Goal: Information Seeking & Learning: Learn about a topic

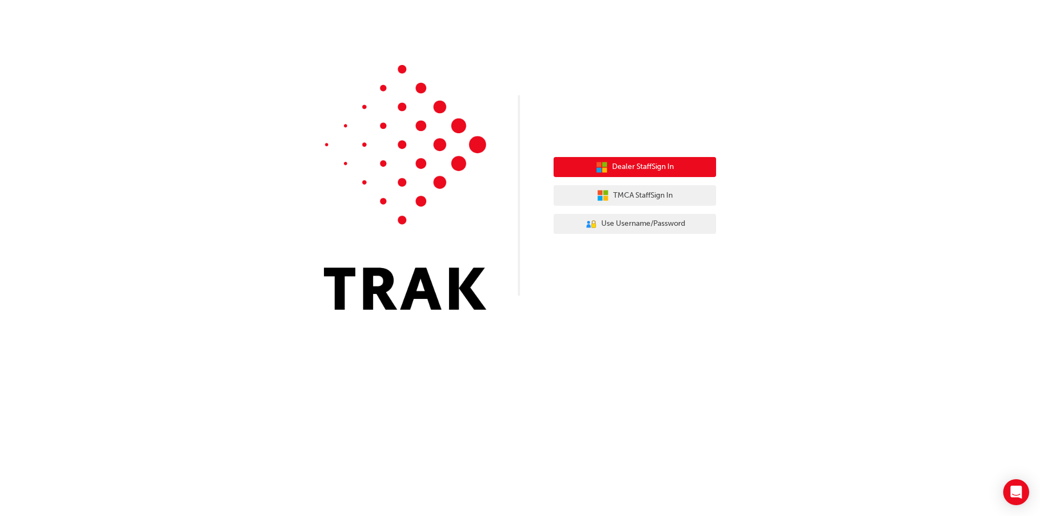
click at [539, 173] on button "Dealer Staff Sign In" at bounding box center [634, 167] width 162 height 21
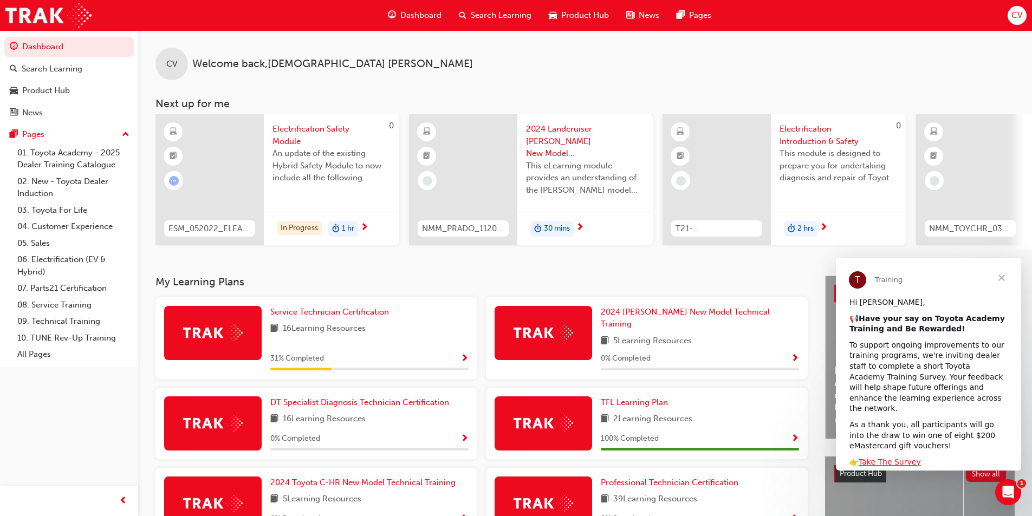
scroll to position [54, 0]
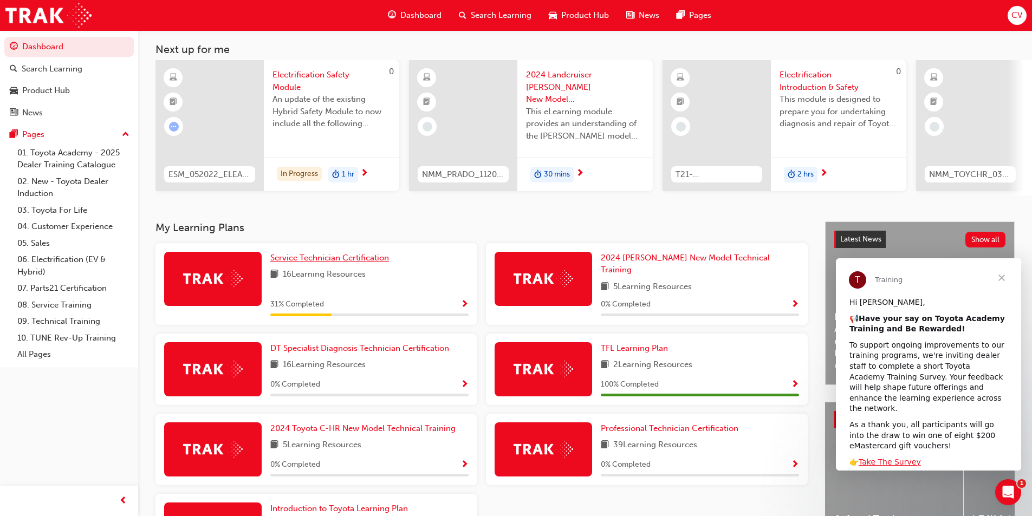
click at [348, 260] on span "Service Technician Certification" at bounding box center [329, 258] width 119 height 10
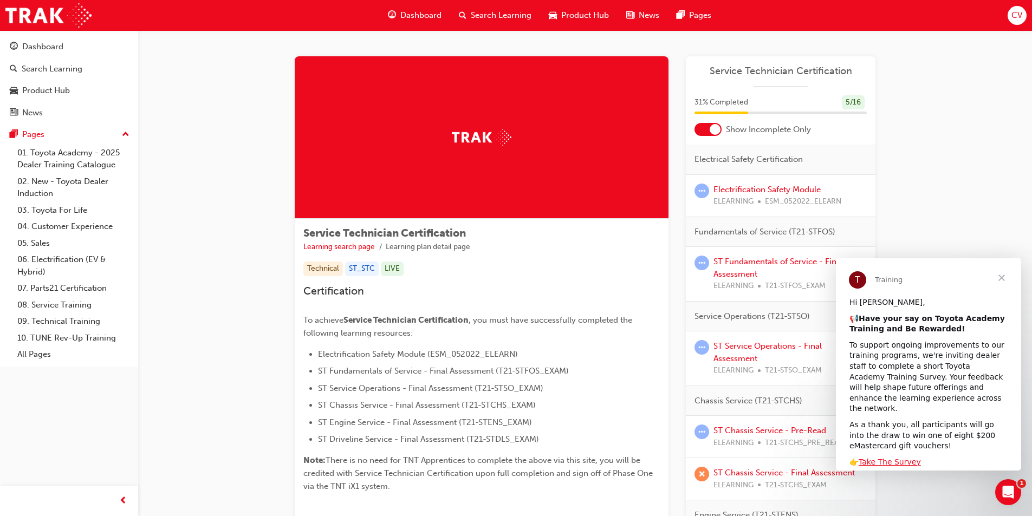
click at [1002, 281] on span "Close" at bounding box center [1001, 277] width 39 height 39
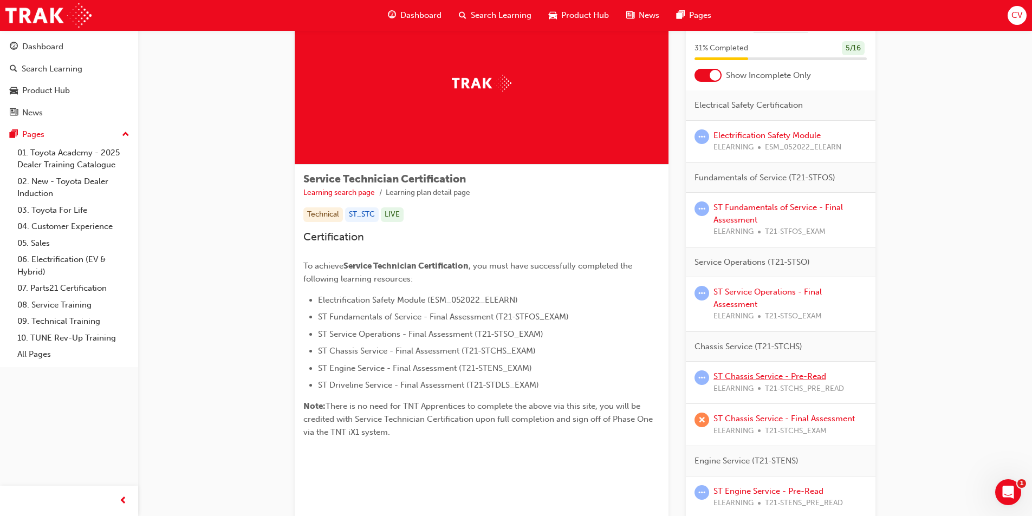
scroll to position [108, 0]
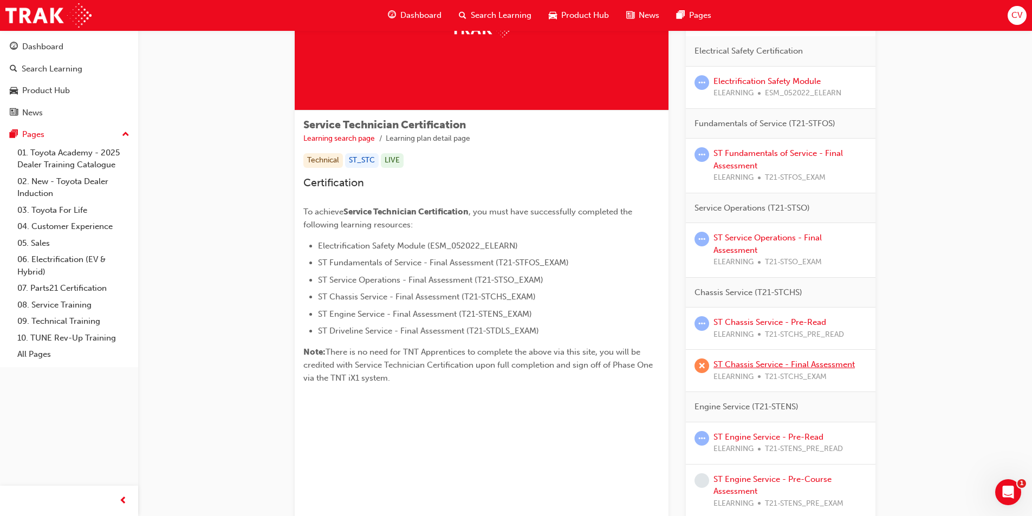
click at [767, 363] on link "ST Chassis Service - Final Assessment" at bounding box center [783, 365] width 141 height 10
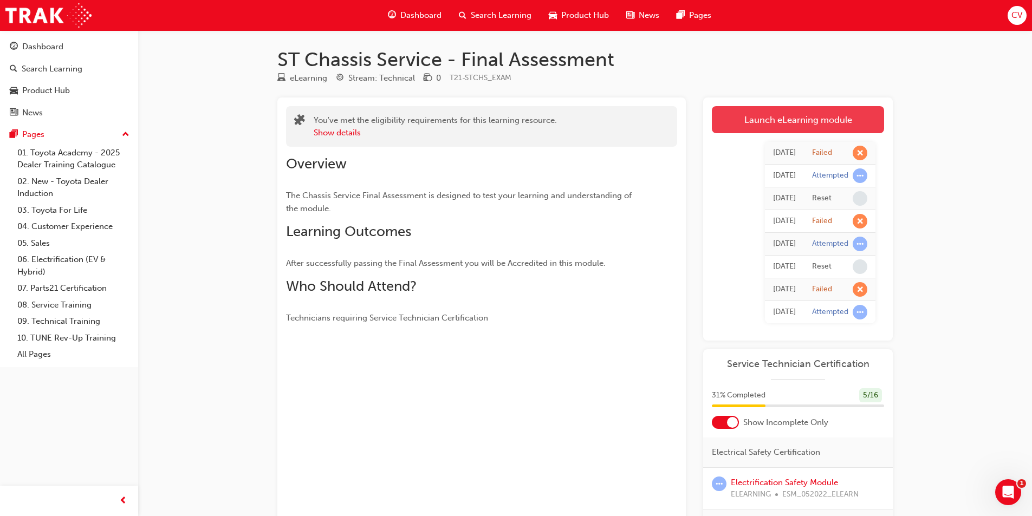
click at [785, 114] on link "Launch eLearning module" at bounding box center [798, 119] width 172 height 27
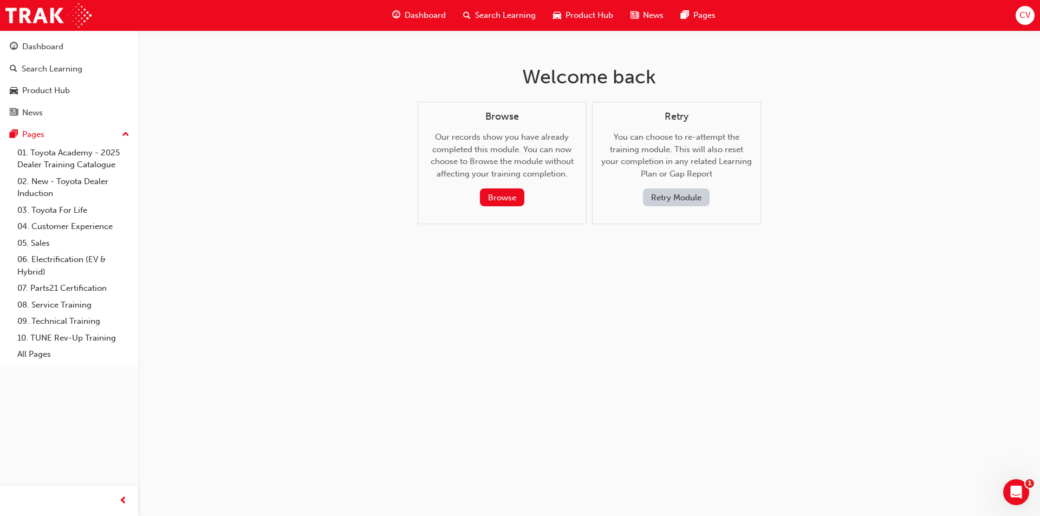
click at [669, 198] on button "Retry Module" at bounding box center [676, 197] width 67 height 18
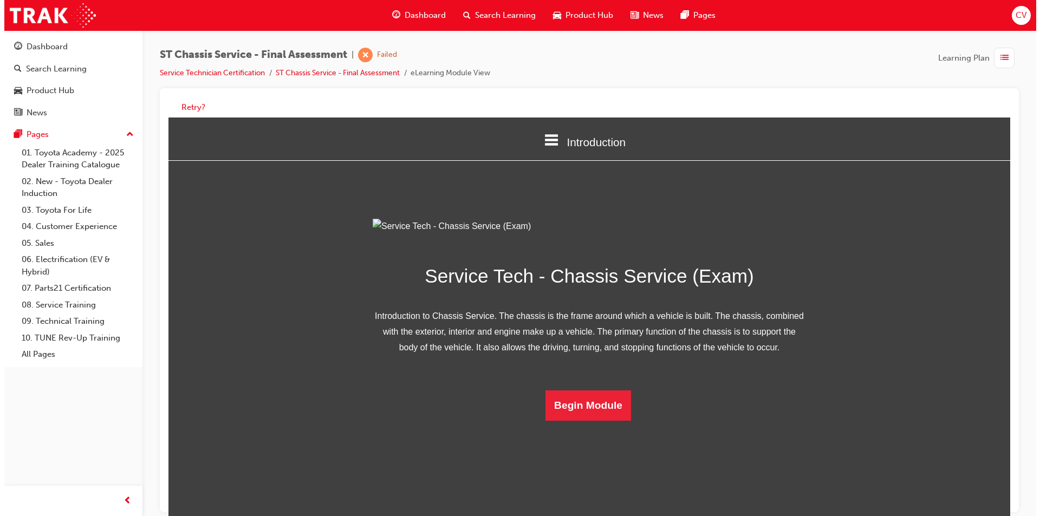
scroll to position [16, 0]
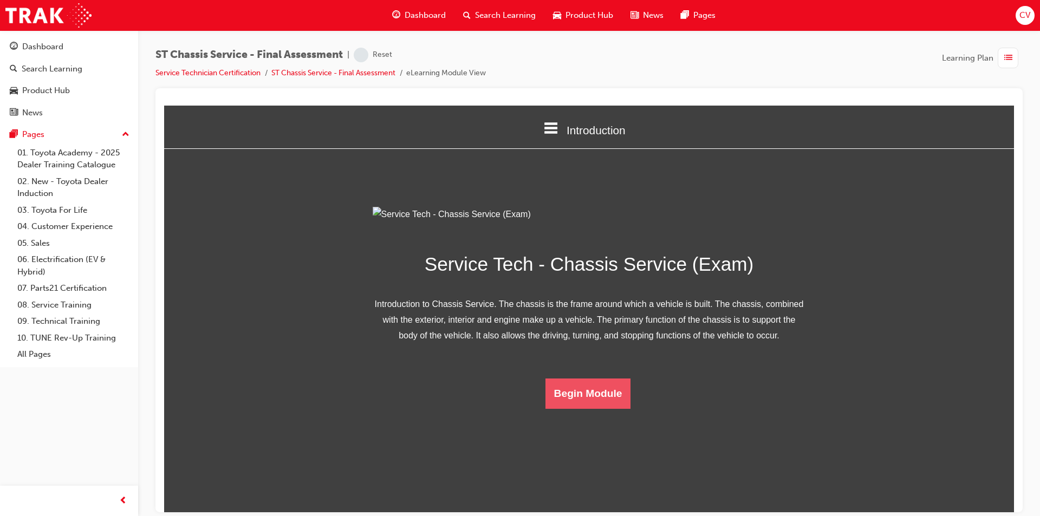
click at [597, 408] on button "Begin Module" at bounding box center [588, 393] width 86 height 30
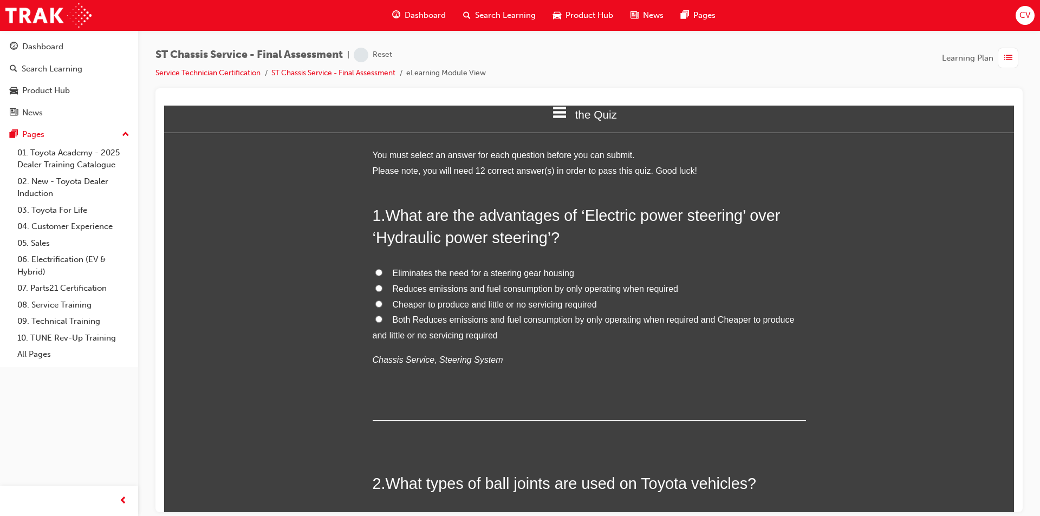
scroll to position [0, 0]
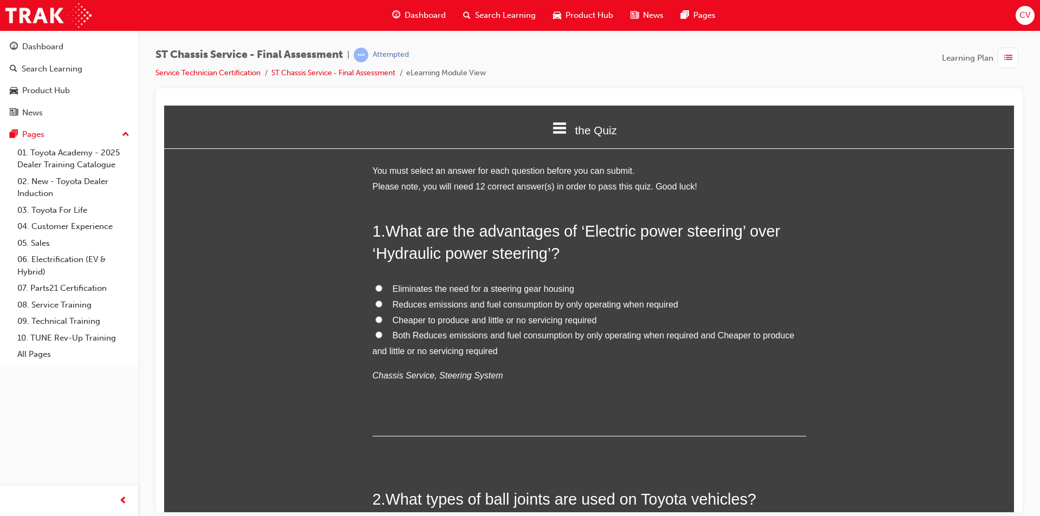
click at [375, 287] on input "Eliminates the need for a steering gear housing" at bounding box center [378, 287] width 7 height 7
radio input "true"
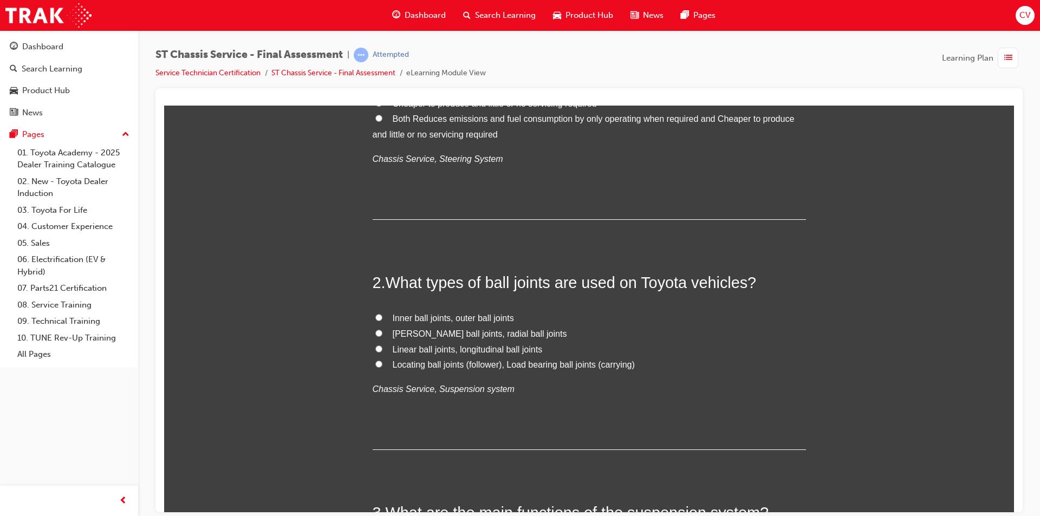
scroll to position [271, 0]
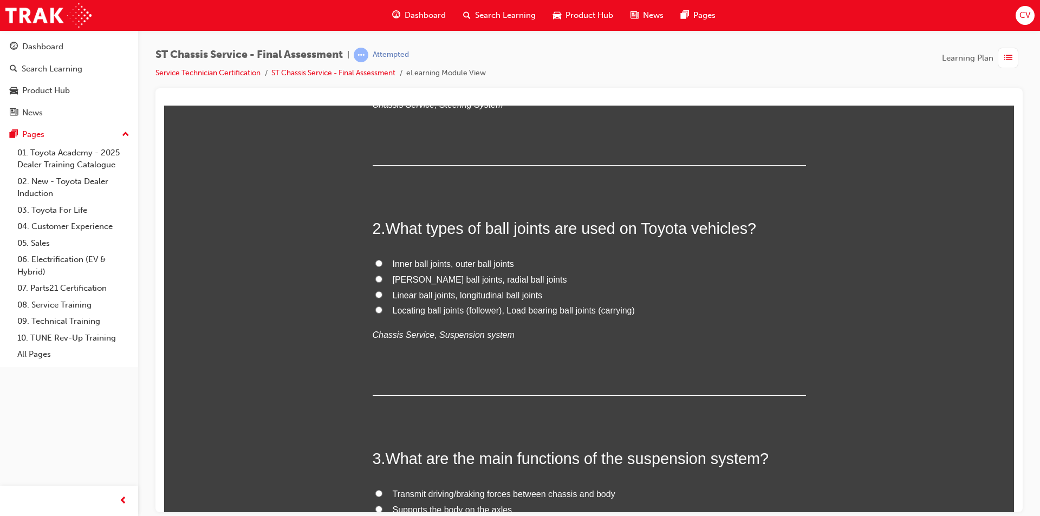
click at [373, 275] on label "McPherson ball joints, radial ball joints" at bounding box center [589, 280] width 433 height 16
click at [375, 275] on input "McPherson ball joints, radial ball joints" at bounding box center [378, 278] width 7 height 7
radio input "true"
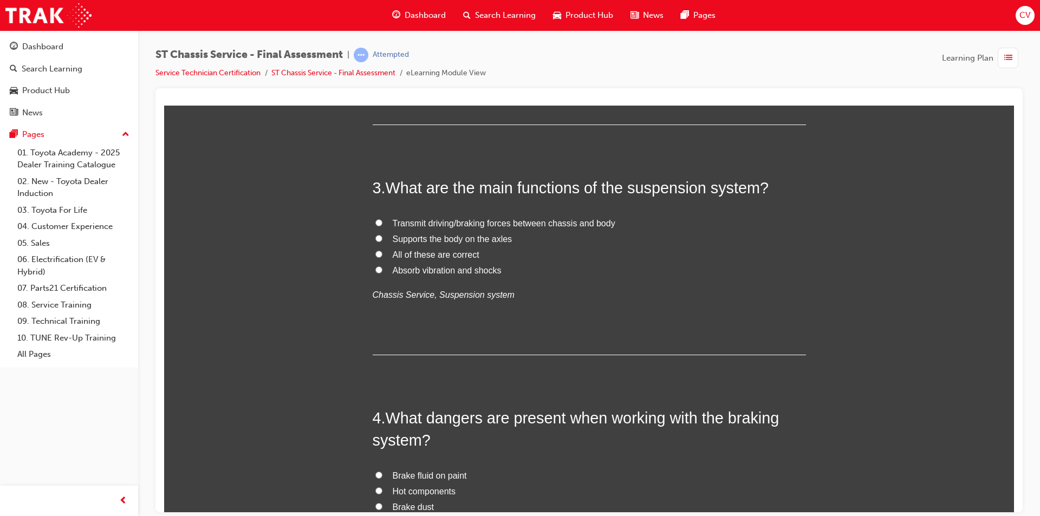
click at [375, 269] on input "Absorb vibration and shocks" at bounding box center [378, 269] width 7 height 7
radio input "true"
click at [375, 252] on input "All of these are correct" at bounding box center [378, 253] width 7 height 7
radio input "true"
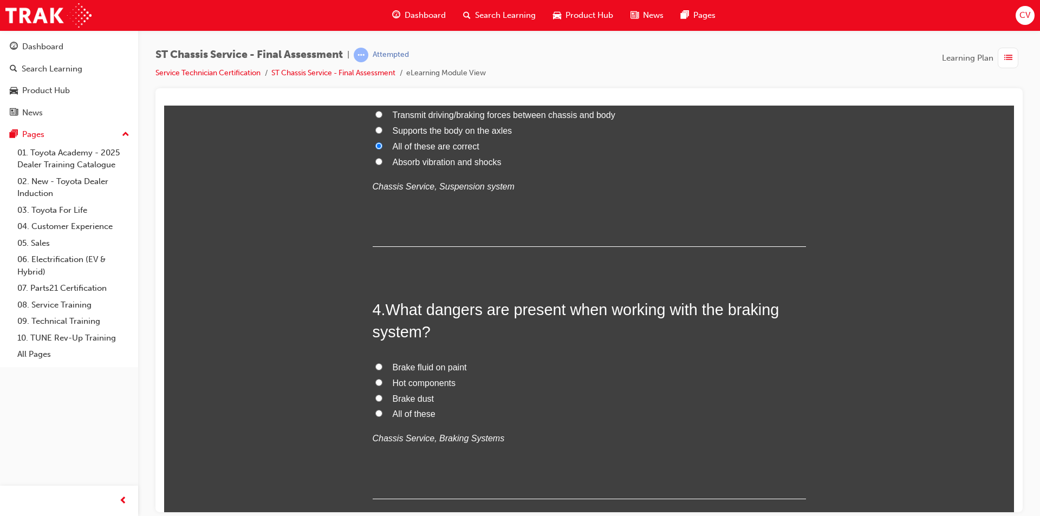
scroll to position [704, 0]
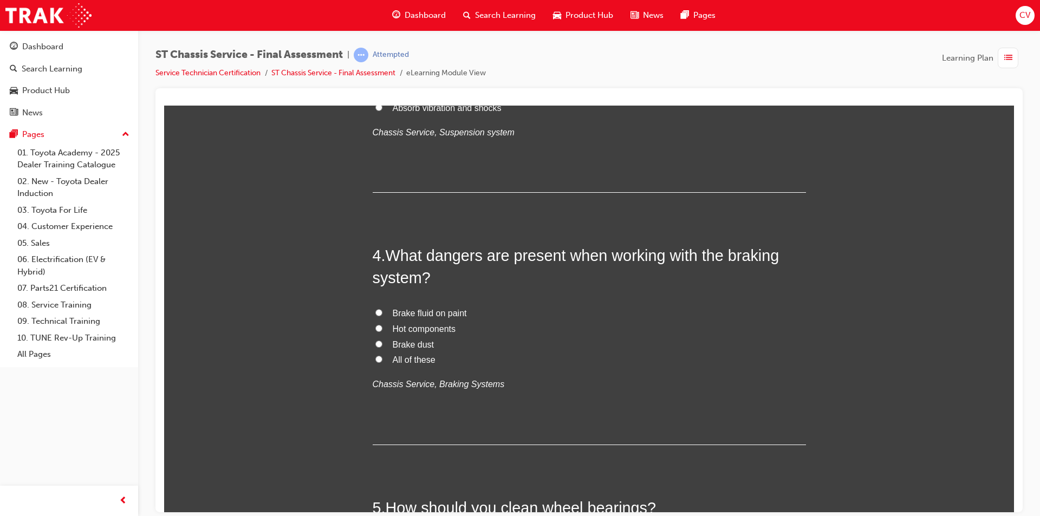
drag, startPoint x: 374, startPoint y: 316, endPoint x: 513, endPoint y: 314, distance: 138.7
click at [375, 316] on label "Brake fluid on paint" at bounding box center [589, 313] width 433 height 16
click at [375, 316] on input "Brake fluid on paint" at bounding box center [378, 312] width 7 height 7
radio input "true"
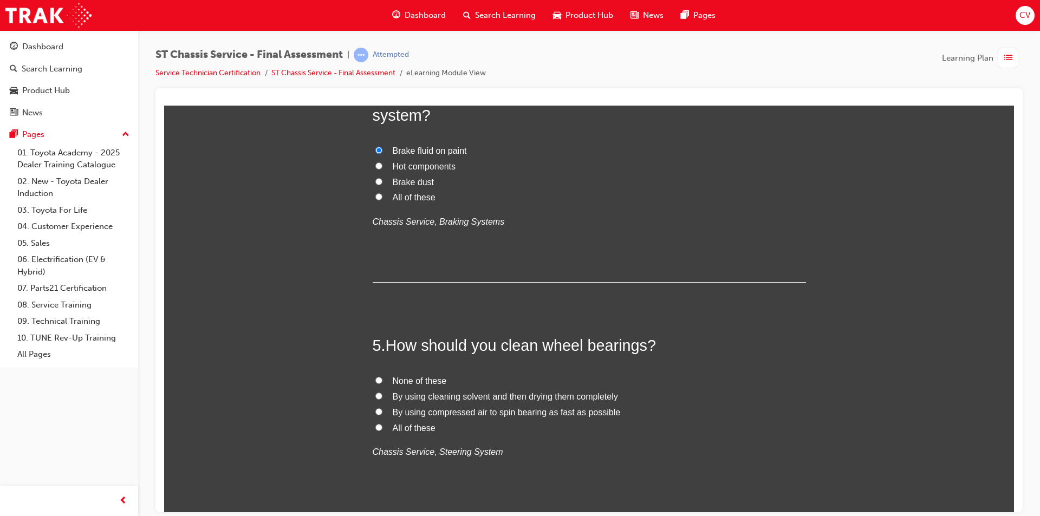
scroll to position [921, 0]
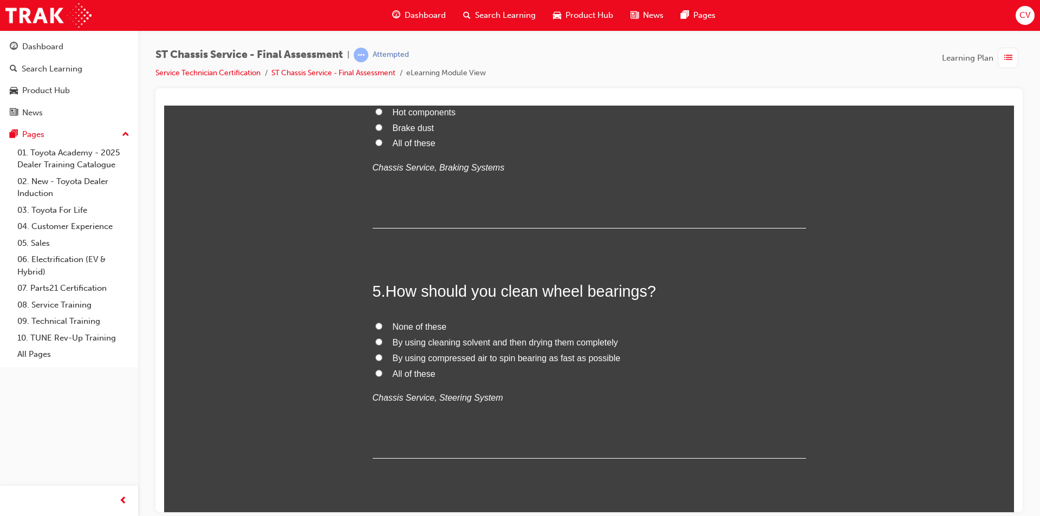
click at [375, 375] on input "All of these" at bounding box center [378, 372] width 7 height 7
radio input "true"
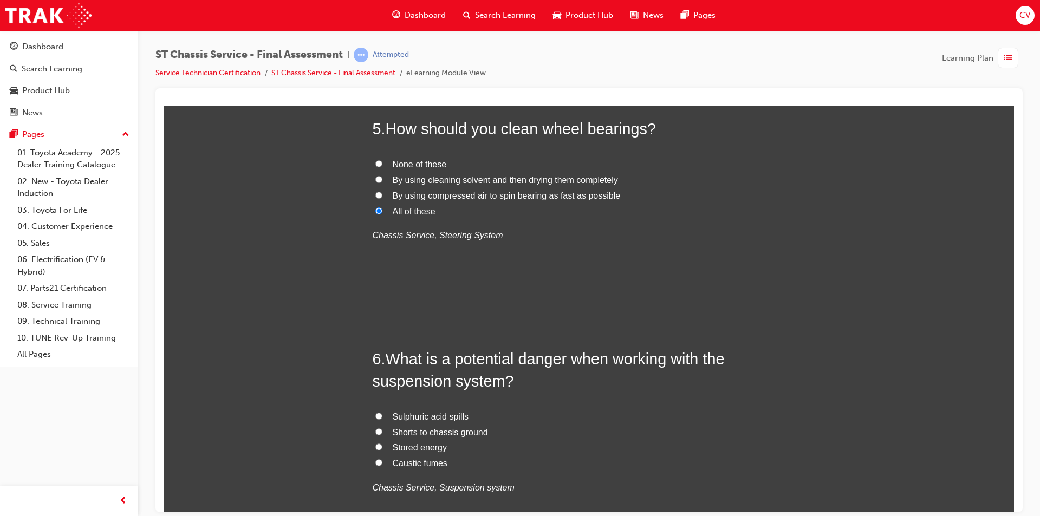
click at [375, 431] on input "Shorts to chassis ground" at bounding box center [378, 431] width 7 height 7
radio input "true"
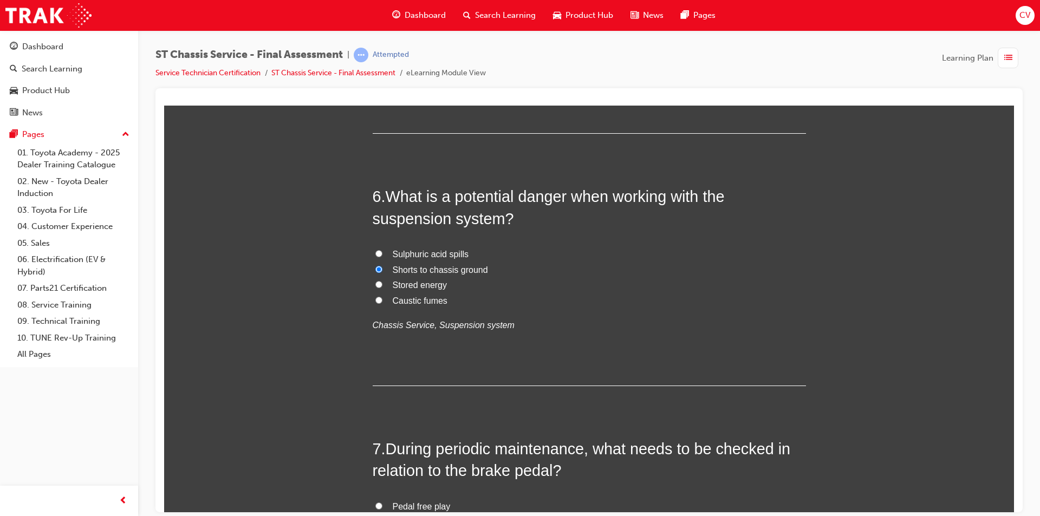
scroll to position [1354, 0]
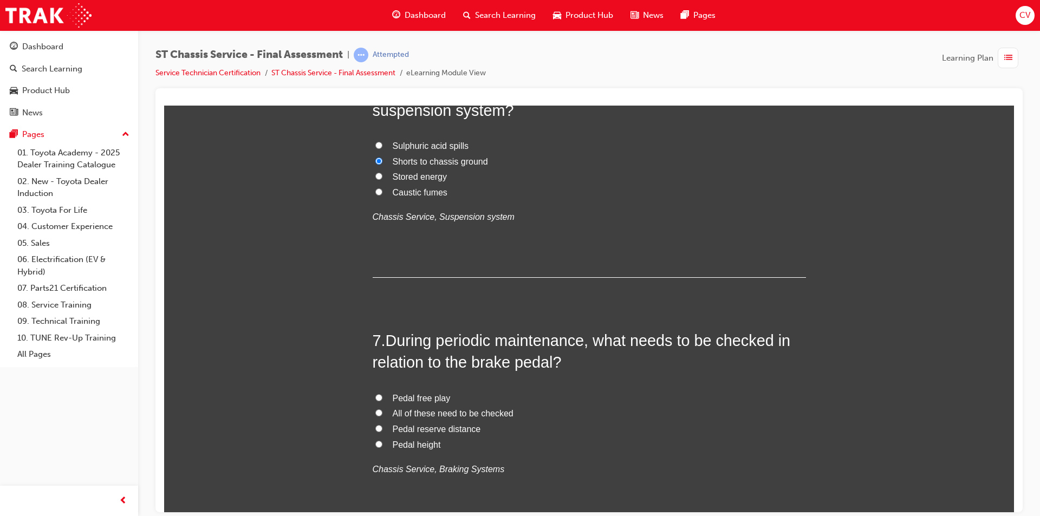
click at [373, 408] on label "All of these need to be checked" at bounding box center [589, 414] width 433 height 16
click at [375, 409] on input "All of these need to be checked" at bounding box center [378, 412] width 7 height 7
radio input "true"
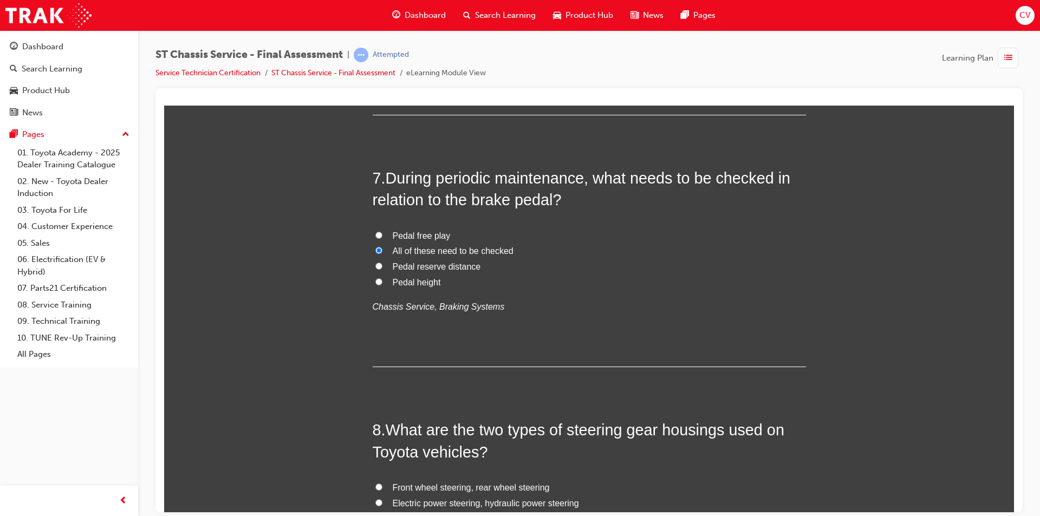
scroll to position [1571, 0]
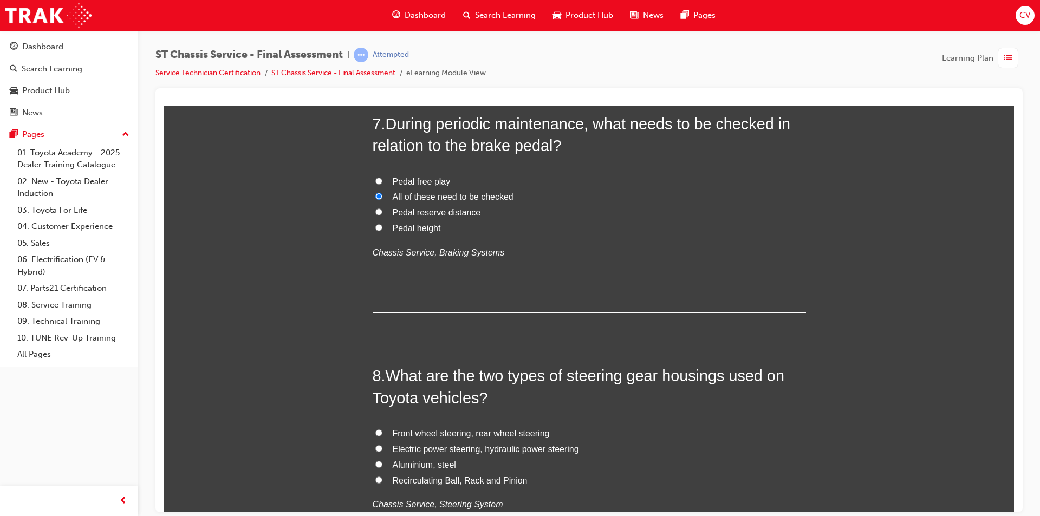
click at [375, 447] on input "Electric power steering, hydraulic power steering" at bounding box center [378, 448] width 7 height 7
radio input "true"
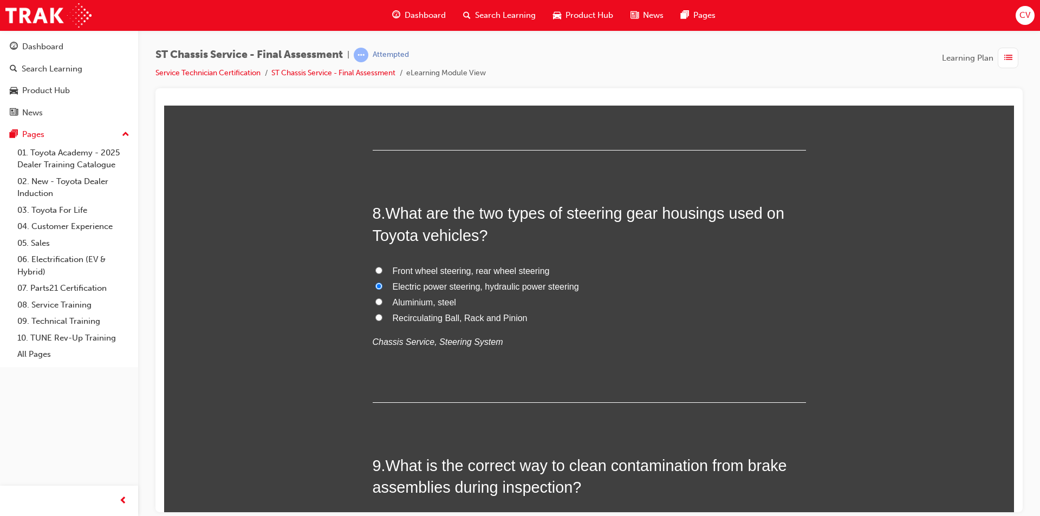
scroll to position [1841, 0]
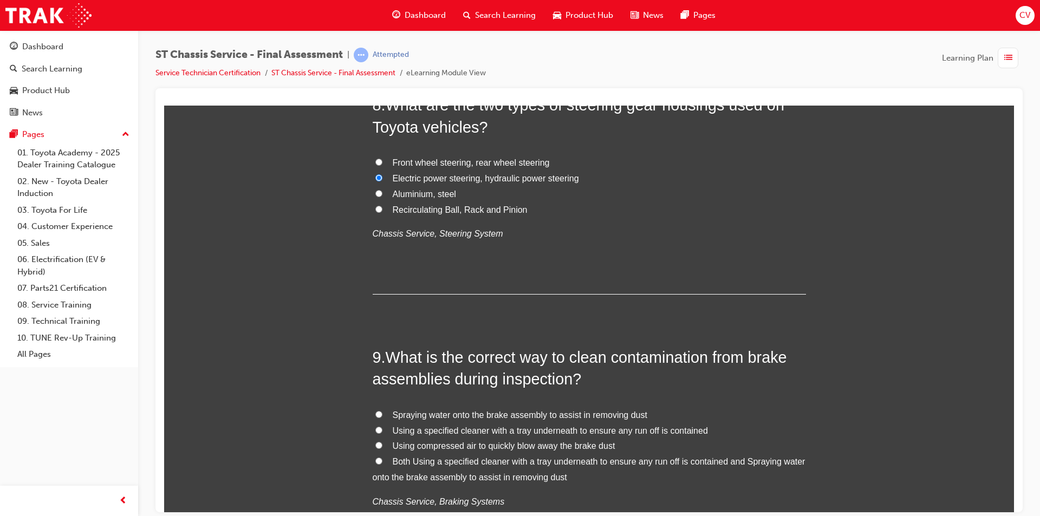
click at [375, 442] on input "Using compressed air to quickly blow away the brake dust" at bounding box center [378, 444] width 7 height 7
radio input "true"
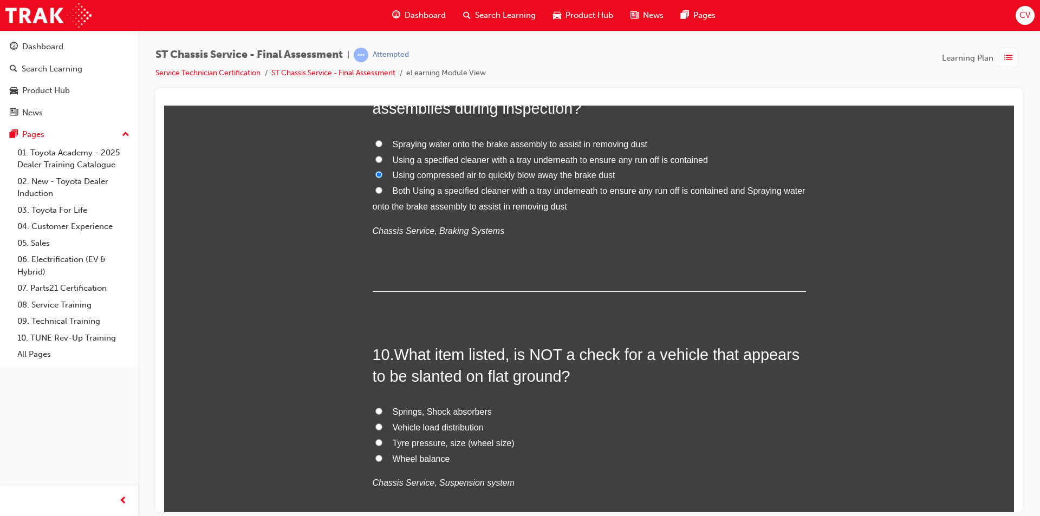
click at [373, 461] on label "Wheel balance" at bounding box center [589, 459] width 433 height 16
click at [375, 461] on input "Wheel balance" at bounding box center [378, 457] width 7 height 7
radio input "true"
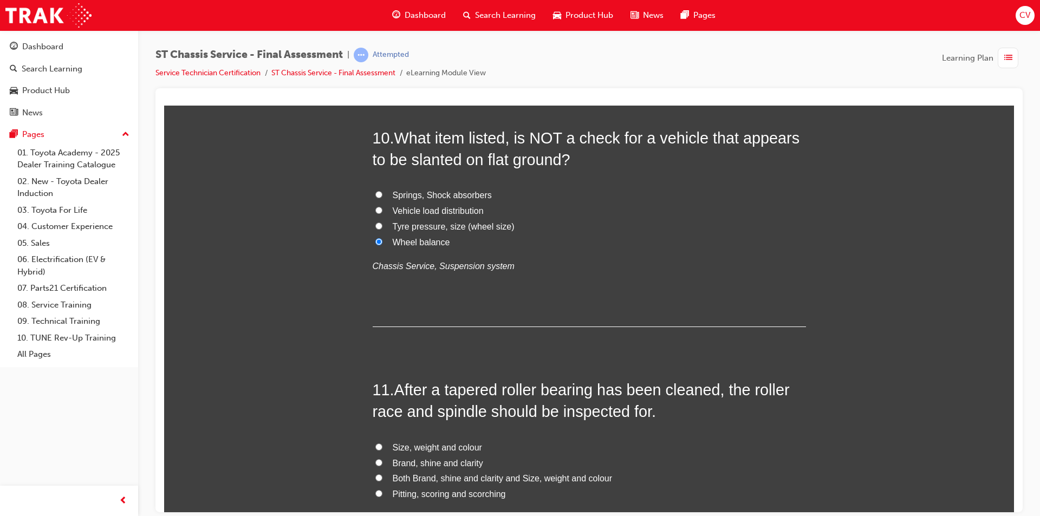
scroll to position [2437, 0]
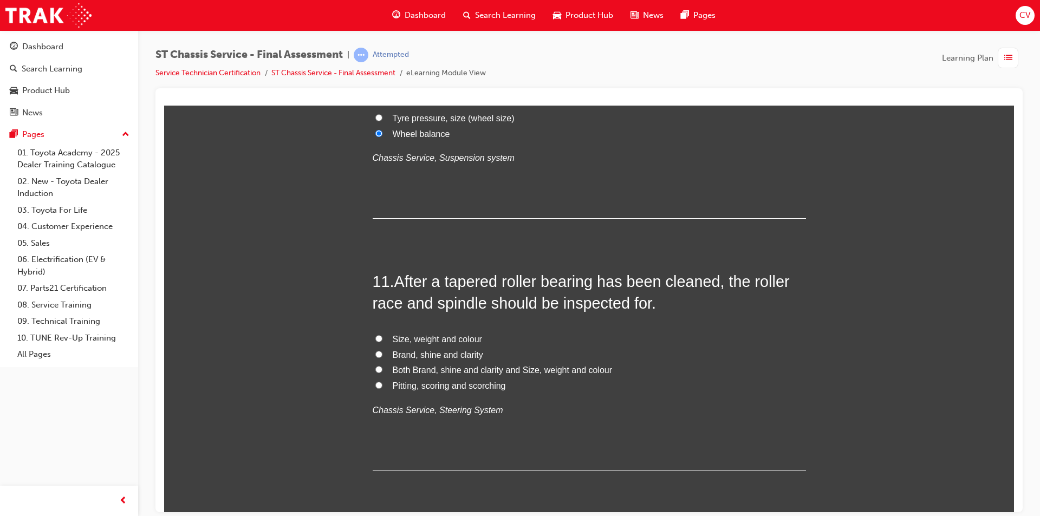
click at [376, 354] on input "Brand, shine and clarity" at bounding box center [378, 353] width 7 height 7
radio input "true"
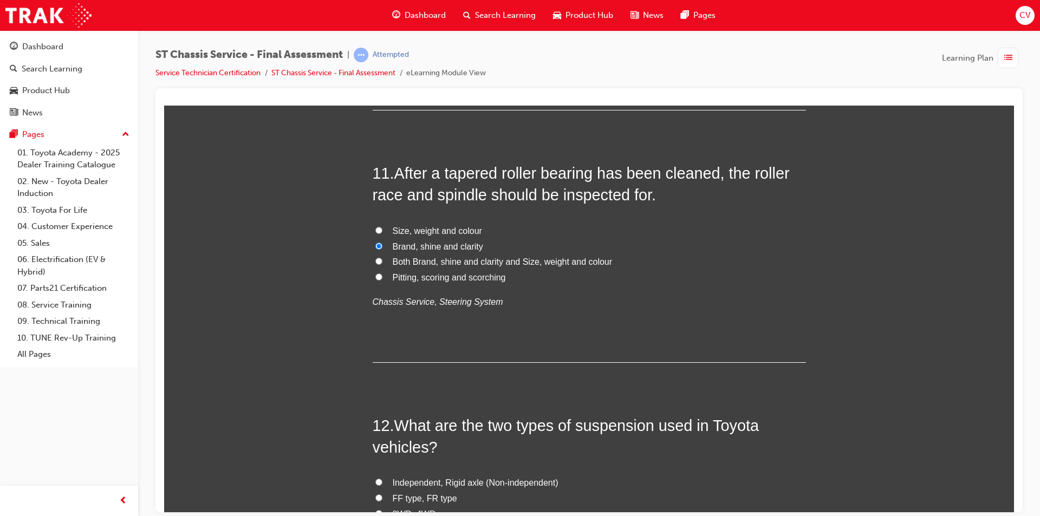
scroll to position [2654, 0]
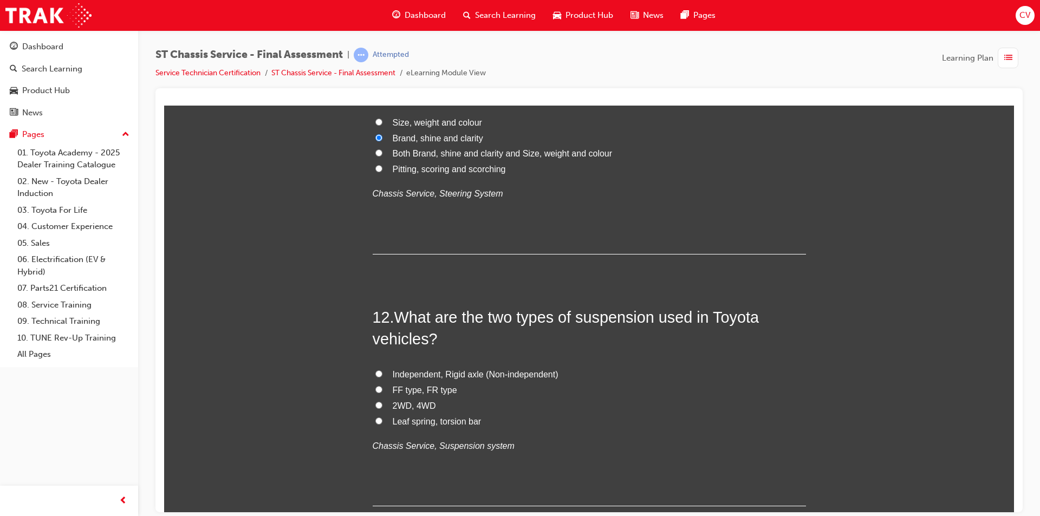
click at [375, 418] on input "Leaf spring, torsion bar" at bounding box center [378, 420] width 7 height 7
radio input "true"
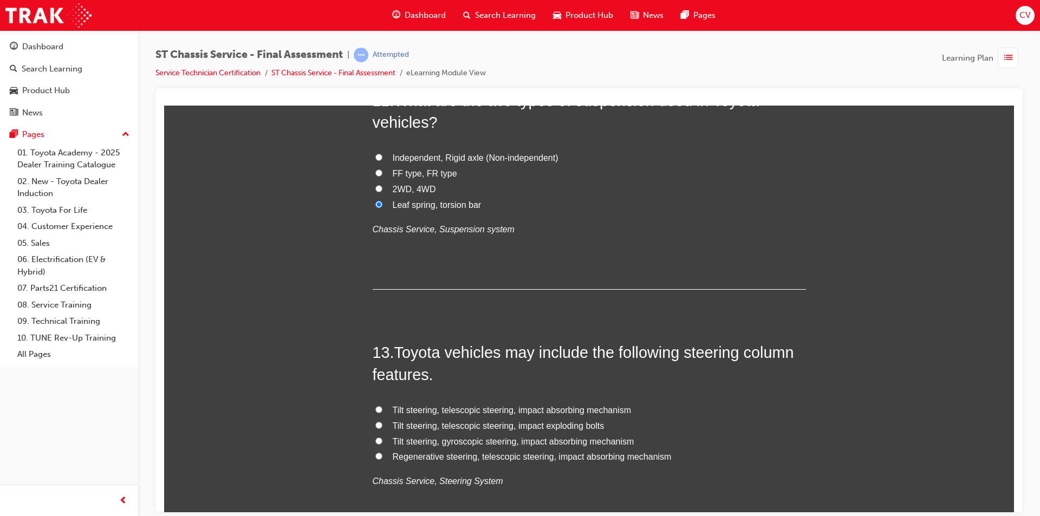
drag, startPoint x: 373, startPoint y: 407, endPoint x: 409, endPoint y: 406, distance: 35.8
click at [375, 407] on input "Tilt steering, telescopic steering, impact absorbing mechanism" at bounding box center [378, 409] width 7 height 7
radio input "true"
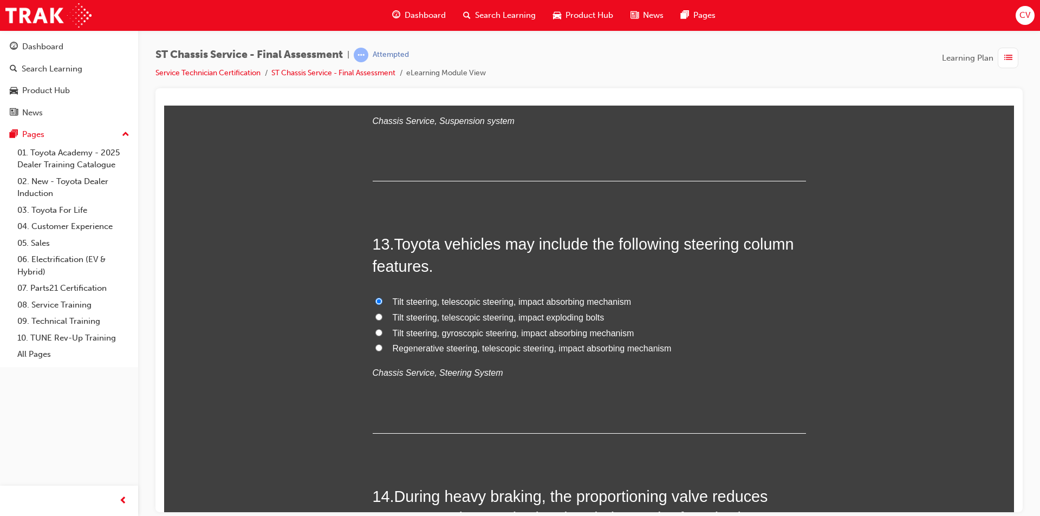
scroll to position [3141, 0]
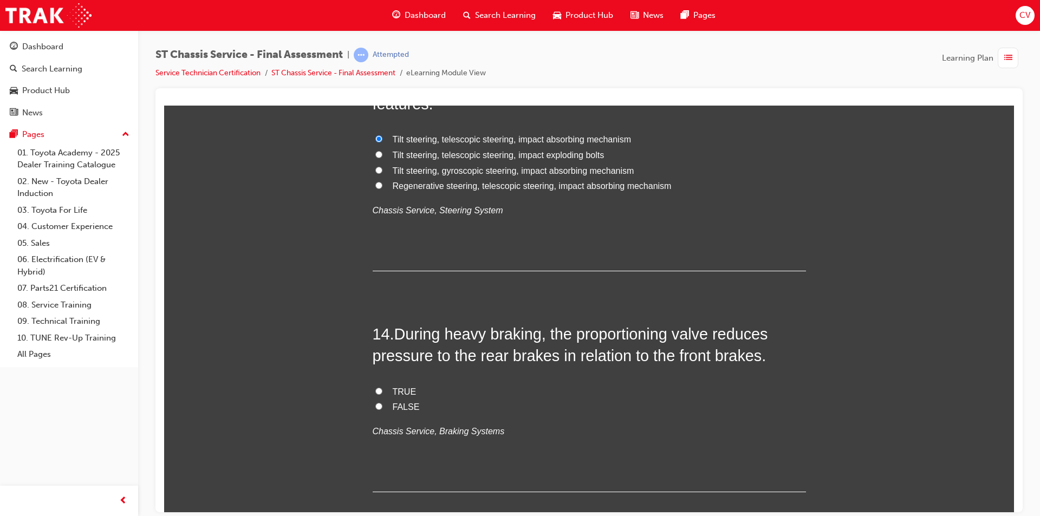
drag, startPoint x: 375, startPoint y: 390, endPoint x: 464, endPoint y: 381, distance: 88.7
click at [383, 387] on label "TRUE" at bounding box center [589, 392] width 433 height 16
click at [382, 387] on input "TRUE" at bounding box center [378, 390] width 7 height 7
radio input "true"
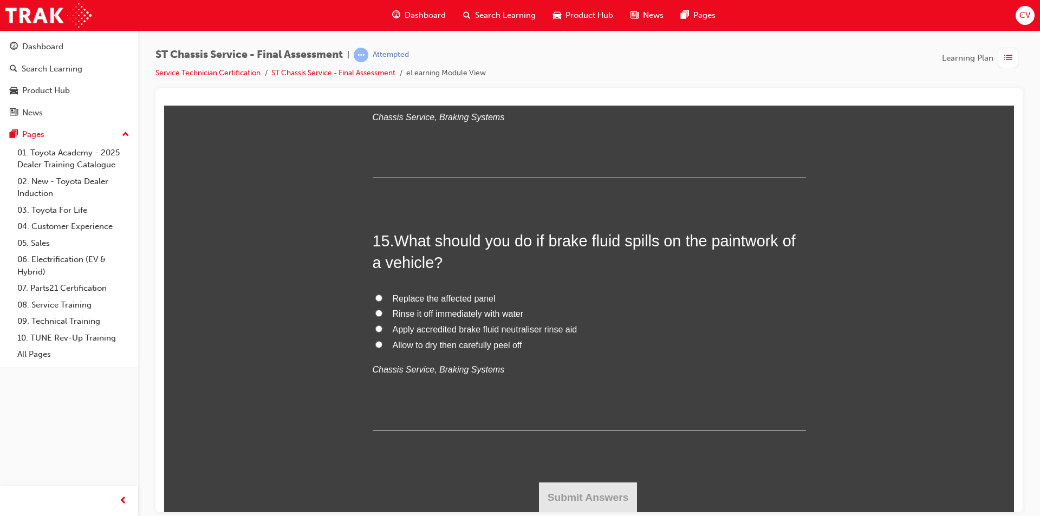
scroll to position [3401, 0]
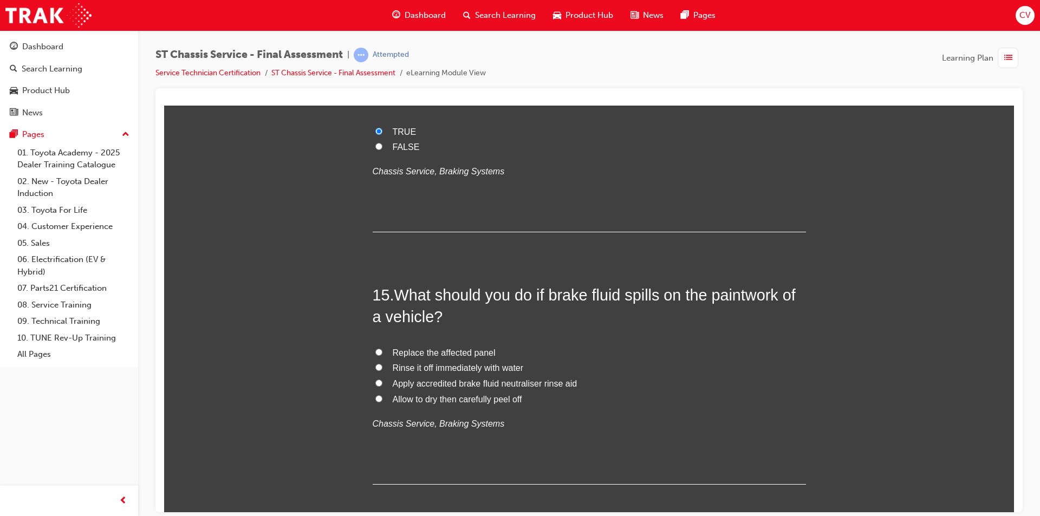
click at [376, 364] on input "Rinse it off immediately with water" at bounding box center [378, 366] width 7 height 7
radio input "true"
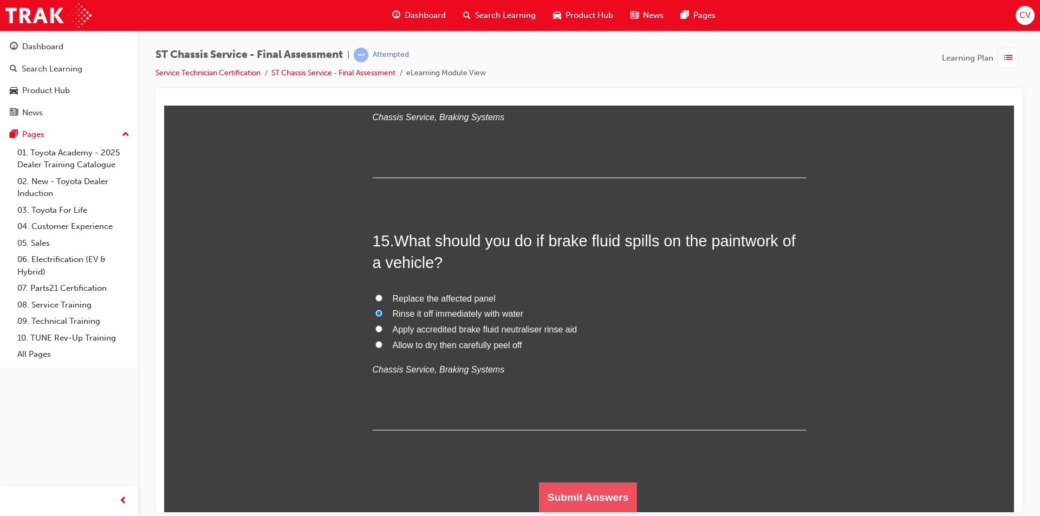
drag, startPoint x: 590, startPoint y: 494, endPoint x: 590, endPoint y: 486, distance: 7.6
click at [589, 490] on button "Submit Answers" at bounding box center [588, 497] width 99 height 30
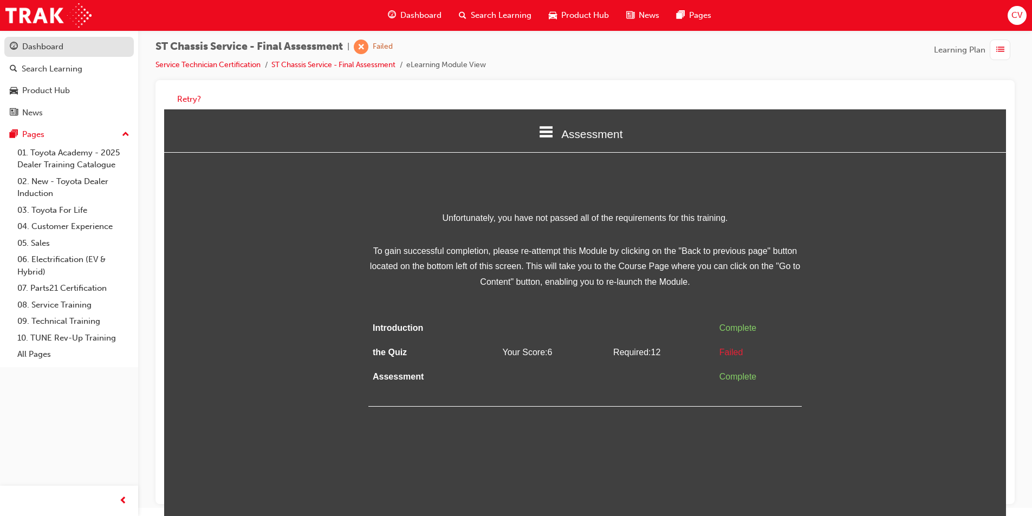
scroll to position [0, 0]
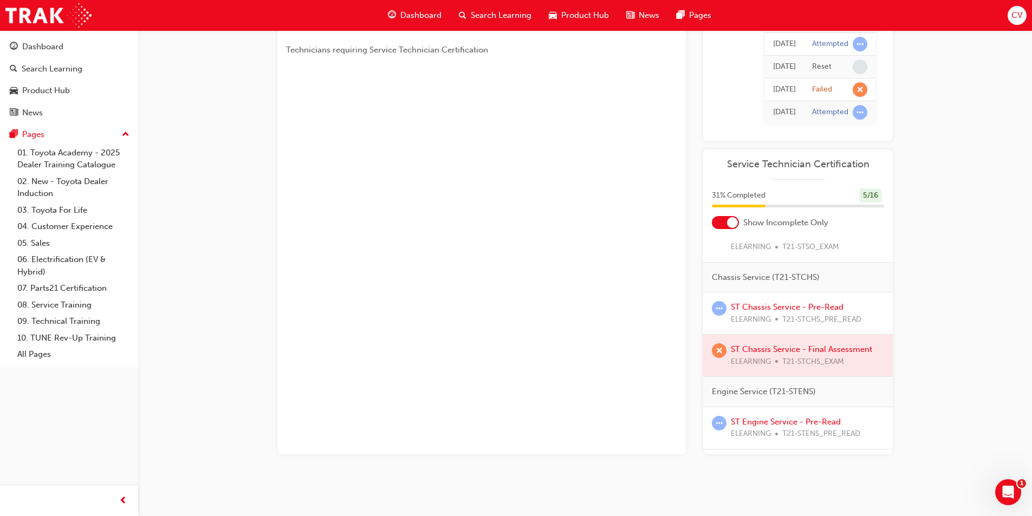
scroll to position [325, 0]
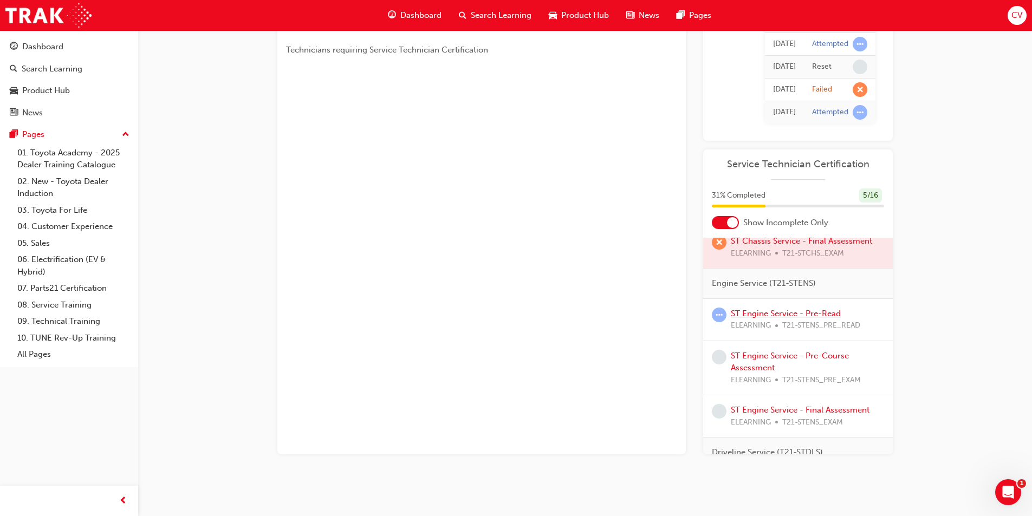
click at [771, 315] on link "ST Engine Service - Pre-Read" at bounding box center [786, 314] width 110 height 10
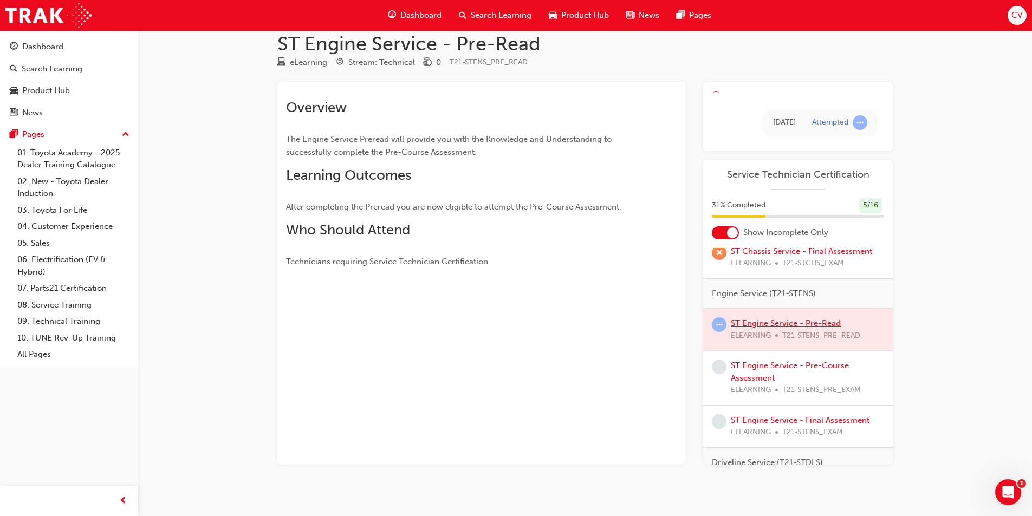
scroll to position [41, 0]
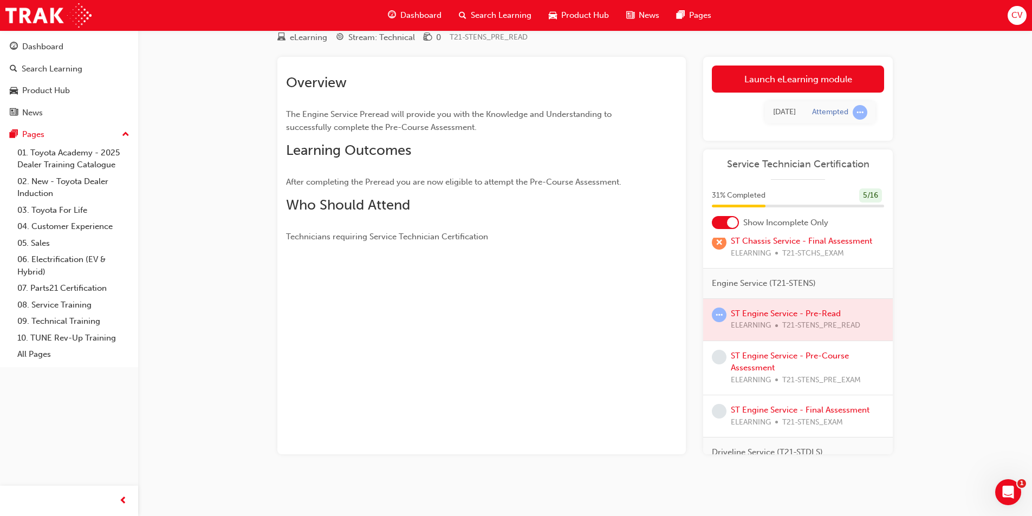
click at [802, 69] on link "Launch eLearning module" at bounding box center [798, 79] width 172 height 27
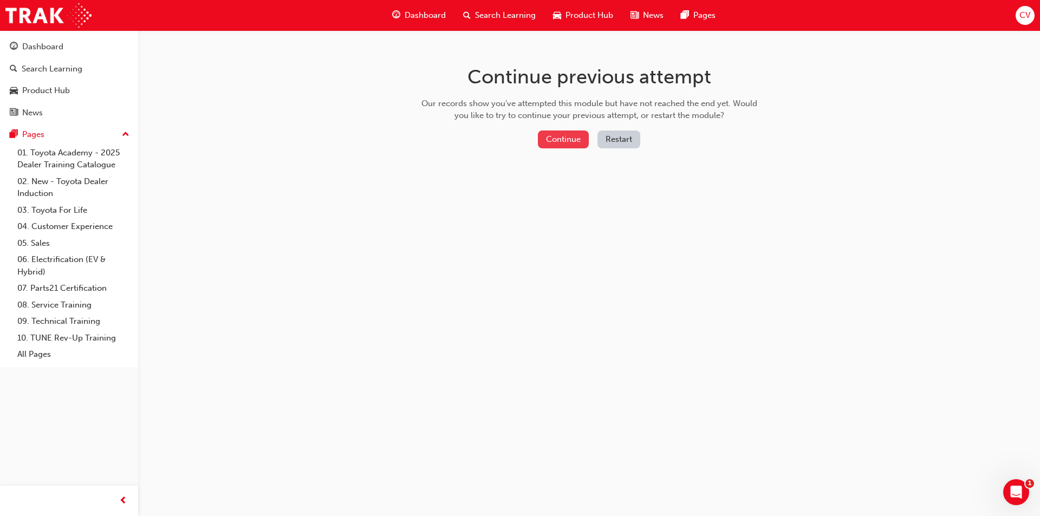
click at [577, 141] on button "Continue" at bounding box center [563, 140] width 51 height 18
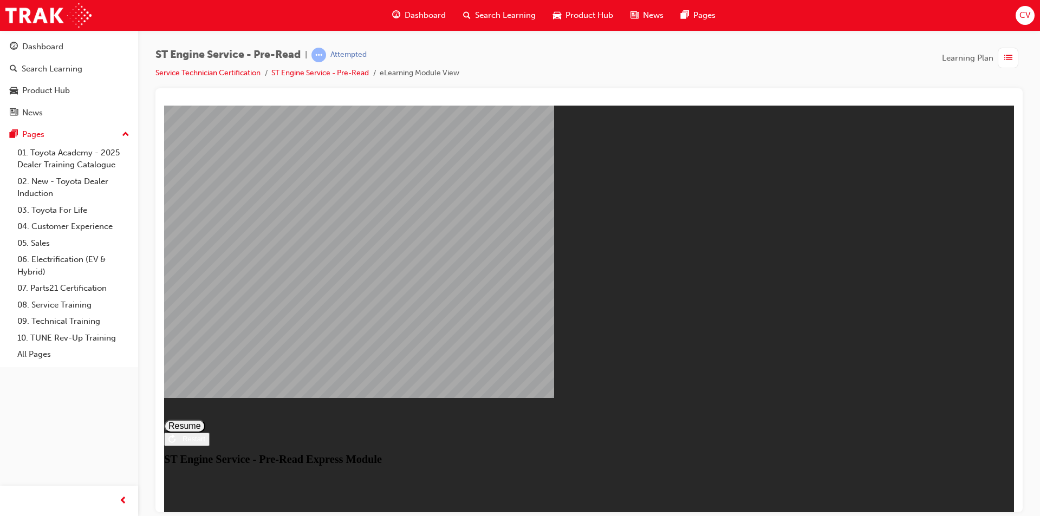
click at [205, 419] on button "Resume" at bounding box center [184, 425] width 41 height 13
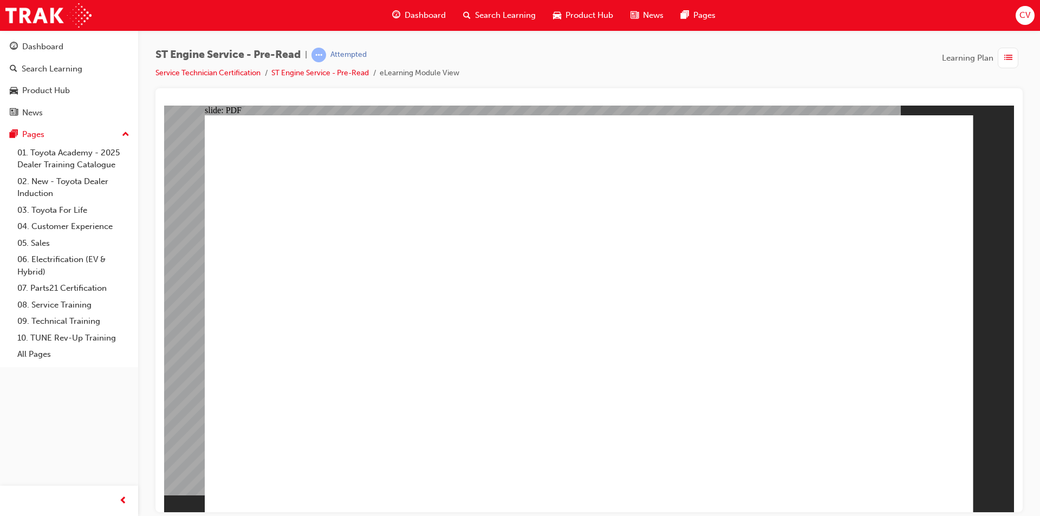
click at [1030, 17] on span "CV" at bounding box center [1024, 15] width 11 height 12
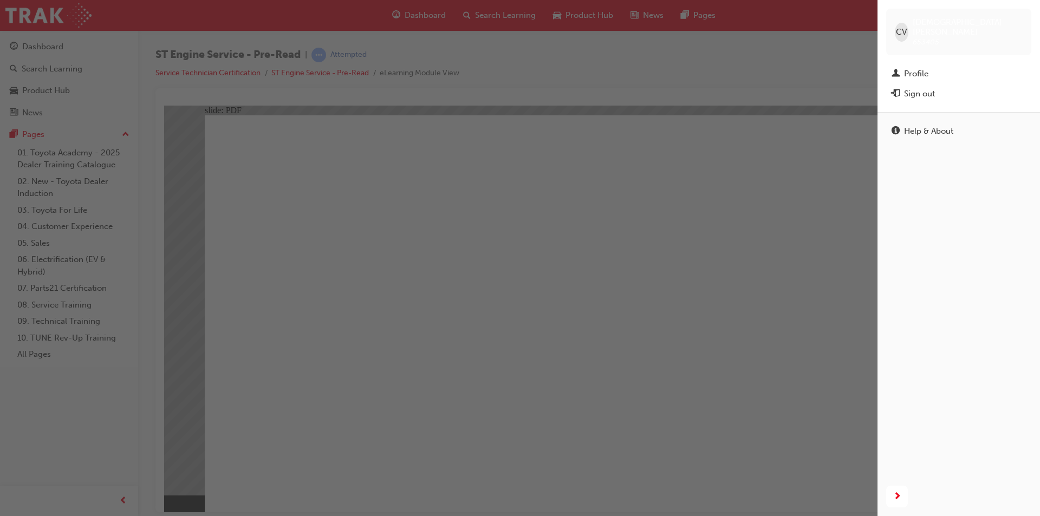
drag, startPoint x: 929, startPoint y: 80, endPoint x: 573, endPoint y: 54, distance: 357.3
click at [930, 88] on div "Sign out" at bounding box center [919, 94] width 31 height 12
